Goal: Task Accomplishment & Management: Use online tool/utility

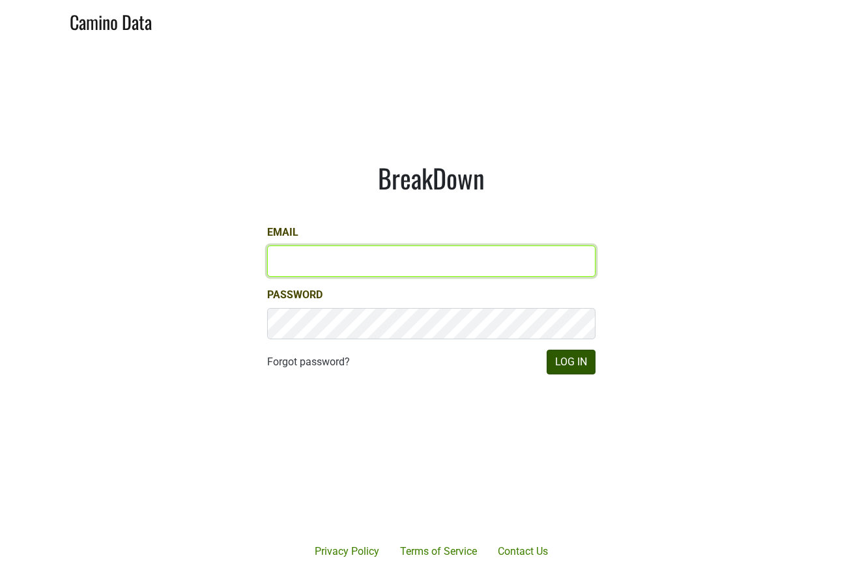
type input "[EMAIL_ADDRESS][DOMAIN_NAME]"
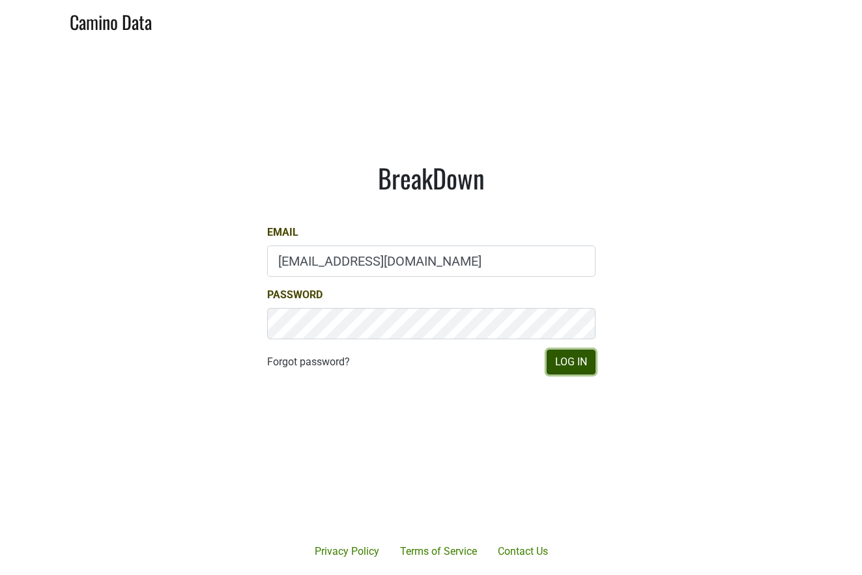
click at [578, 368] on button "Log In" at bounding box center [571, 362] width 49 height 25
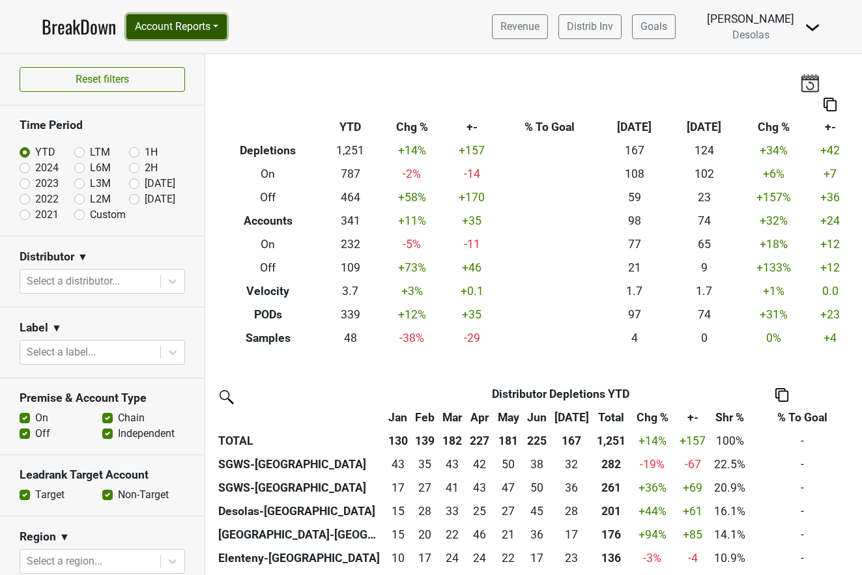
click at [187, 27] on button "Account Reports" at bounding box center [176, 26] width 100 height 25
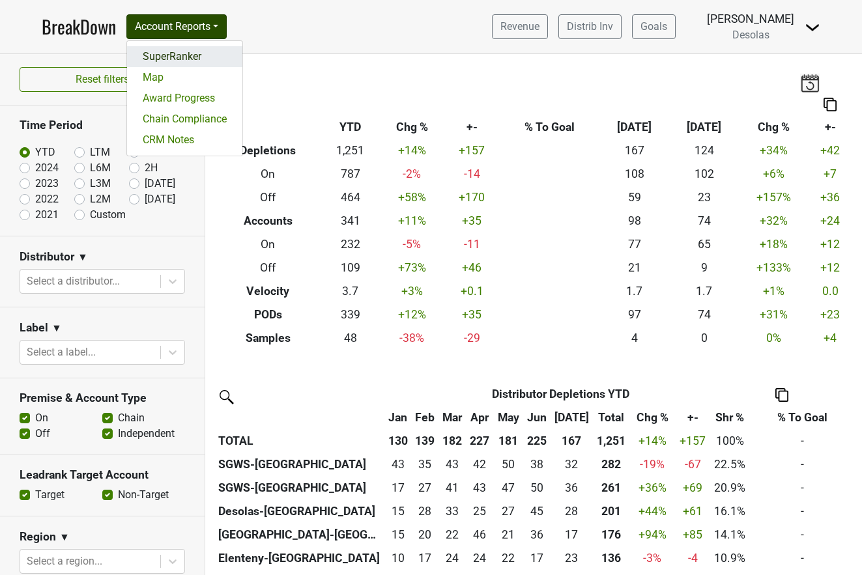
click at [184, 58] on link "SuperRanker" at bounding box center [184, 56] width 115 height 21
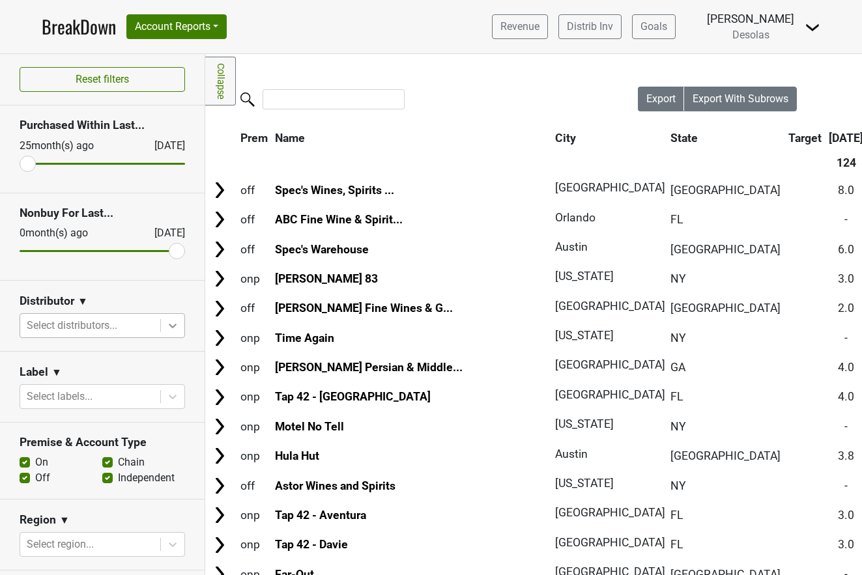
click at [177, 330] on icon at bounding box center [172, 325] width 13 height 13
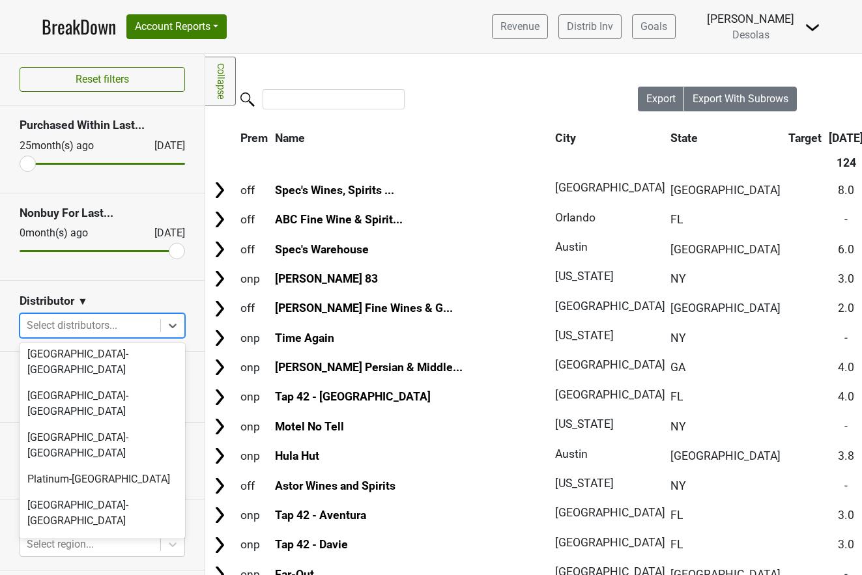
scroll to position [83, 0]
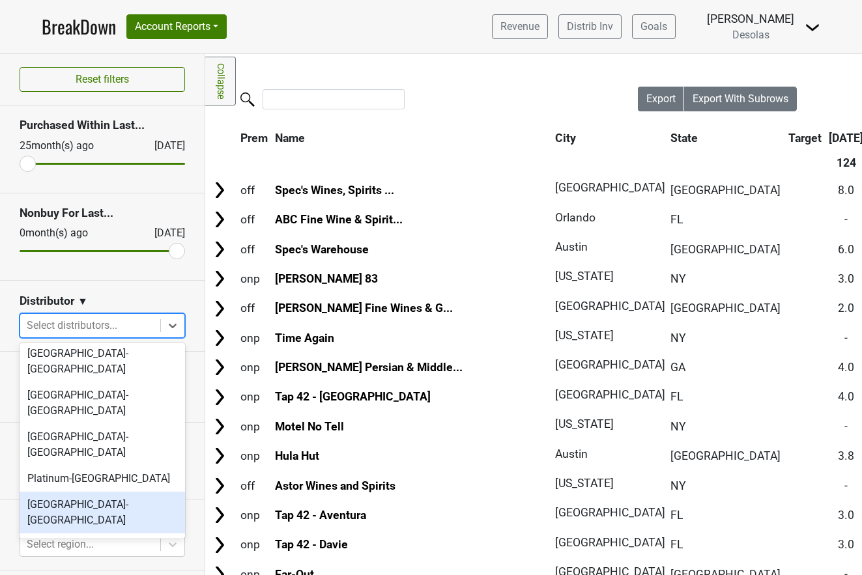
click at [98, 492] on div "Savannah-GA" at bounding box center [103, 513] width 166 height 42
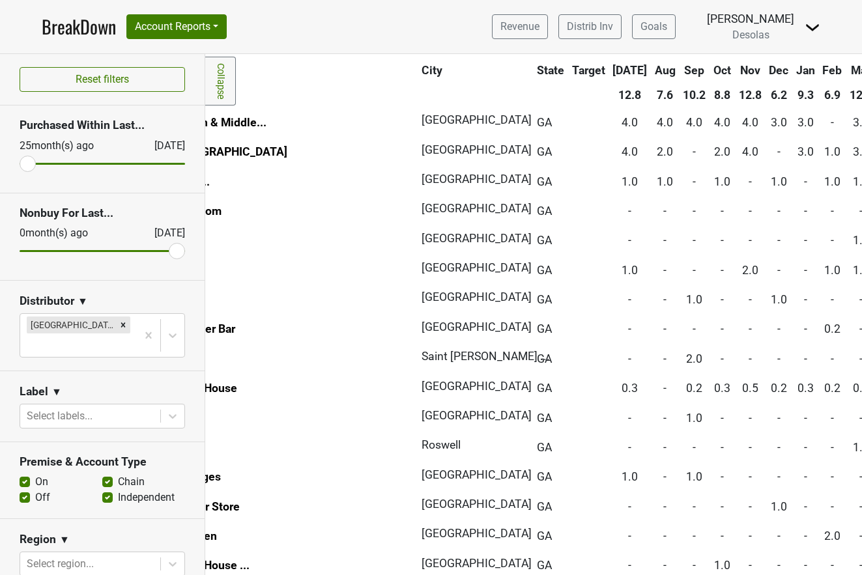
scroll to position [68, 124]
